Goal: Navigation & Orientation: Find specific page/section

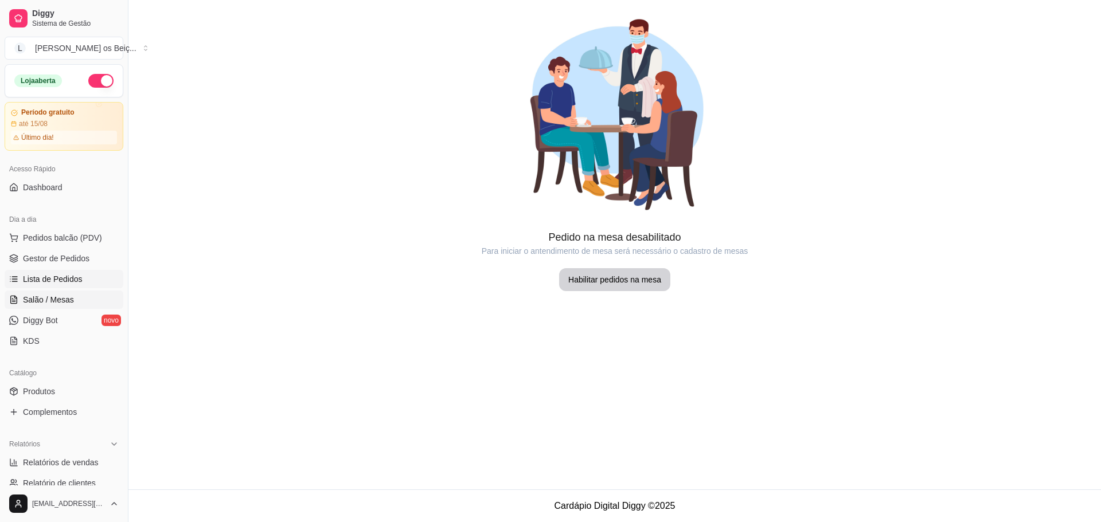
click at [53, 279] on span "Lista de Pedidos" at bounding box center [53, 278] width 60 height 11
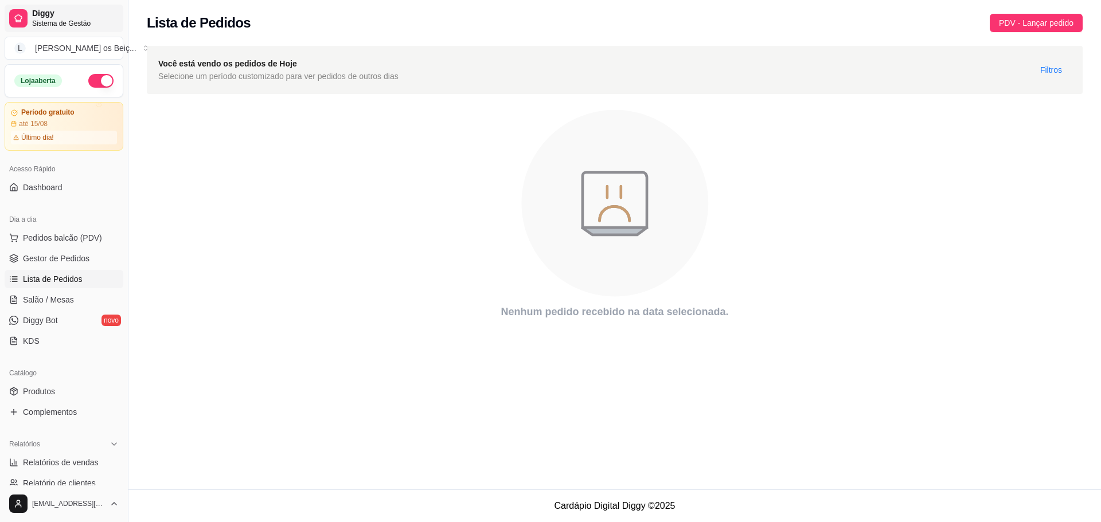
click at [56, 21] on span "Sistema de Gestão" at bounding box center [75, 23] width 87 height 9
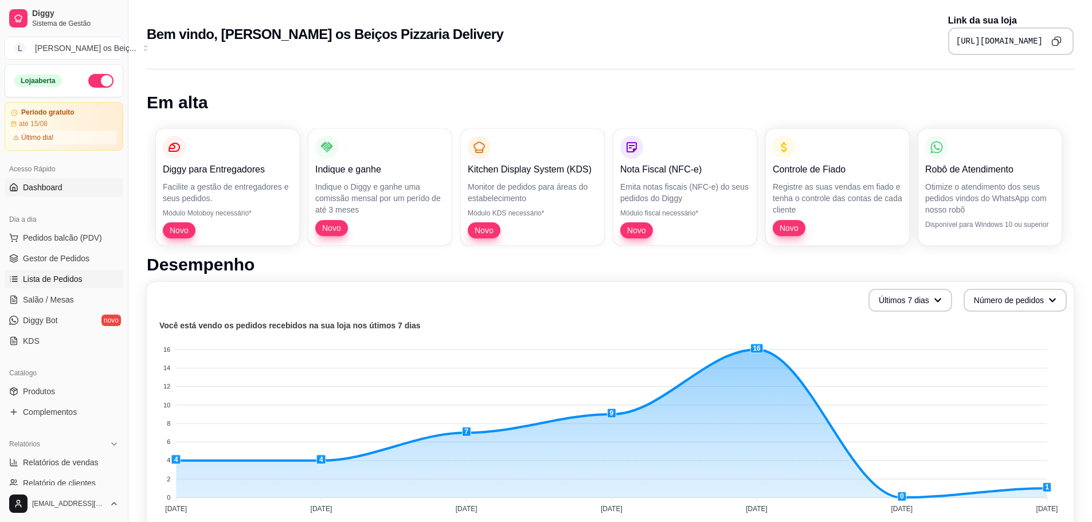
click at [54, 278] on span "Lista de Pedidos" at bounding box center [53, 278] width 60 height 11
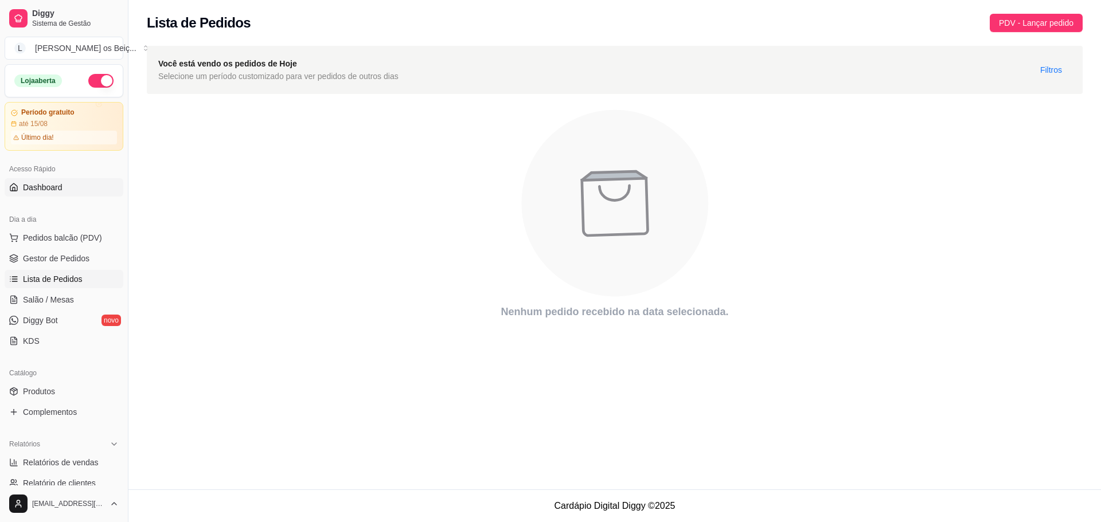
drag, startPoint x: 45, startPoint y: 182, endPoint x: 62, endPoint y: 192, distance: 20.1
click at [45, 182] on span "Dashboard" at bounding box center [43, 187] width 40 height 11
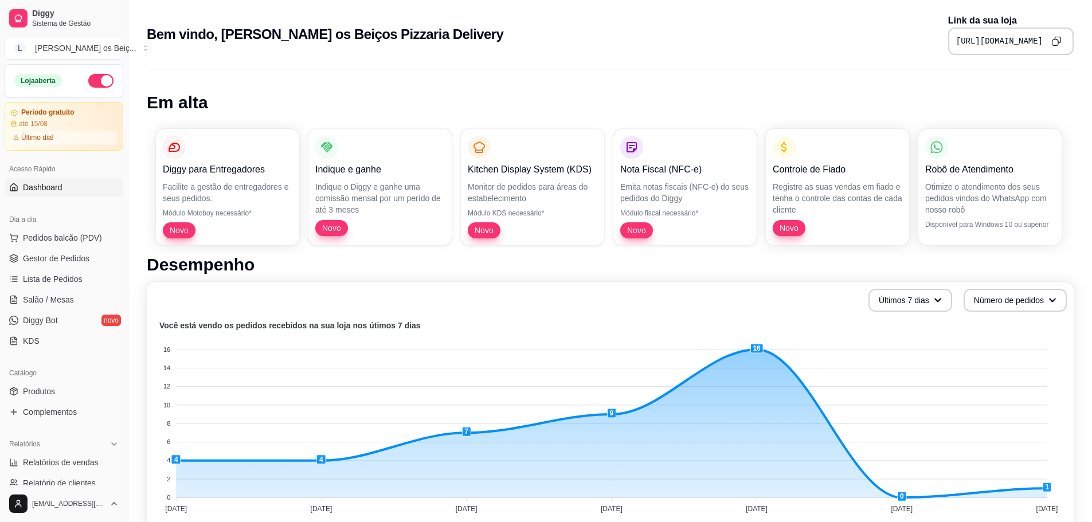
scroll to position [57, 0]
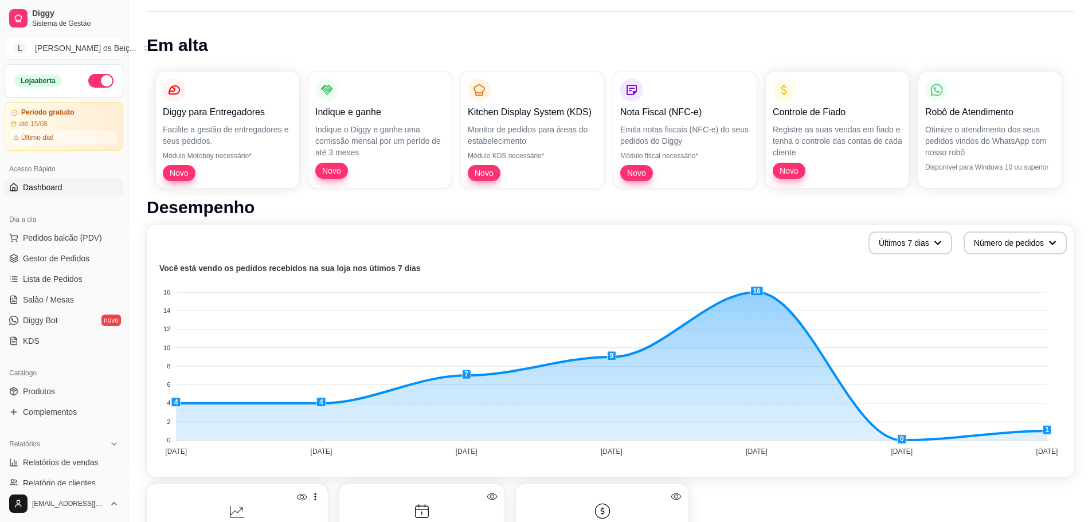
click at [792, 500] on div "acessos ao seu menu nos últimos 7 [PERSON_NAME] 14 vendas realizadas nos último…" at bounding box center [610, 522] width 927 height 76
